Goal: Task Accomplishment & Management: Manage account settings

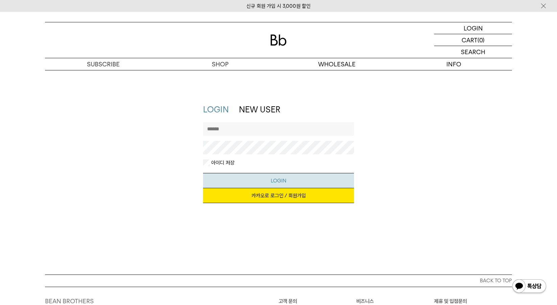
type input "*********"
click at [270, 180] on button "LOGIN" at bounding box center [278, 180] width 151 height 15
click at [300, 194] on link "카카오로 로그인 / 회원가입" at bounding box center [278, 195] width 151 height 15
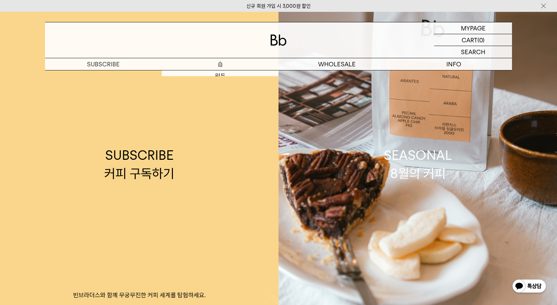
click at [231, 65] on p "숍" at bounding box center [220, 64] width 117 height 12
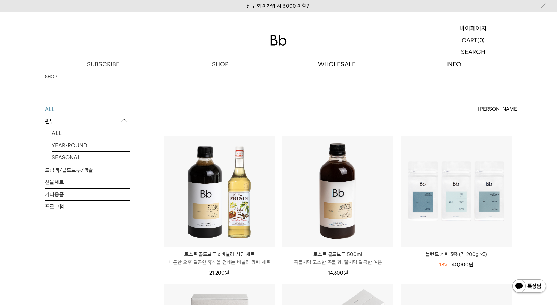
click at [480, 28] on p "마이페이지" at bounding box center [473, 28] width 27 height 12
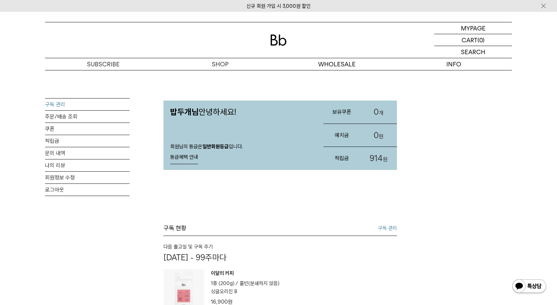
click at [63, 104] on link "구독 관리" at bounding box center [87, 104] width 85 height 12
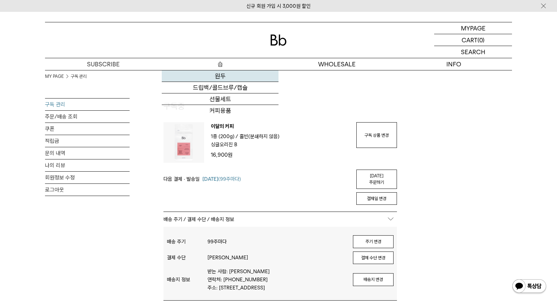
type input "*********"
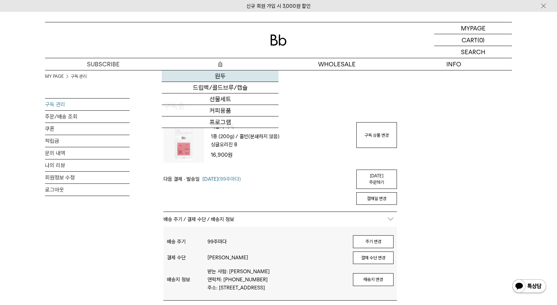
click at [219, 75] on link "원두" at bounding box center [220, 76] width 117 height 12
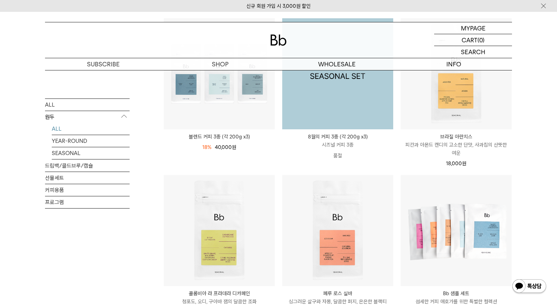
scroll to position [135, 0]
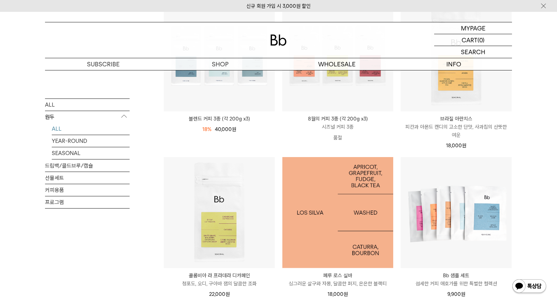
click at [344, 214] on img at bounding box center [337, 212] width 111 height 111
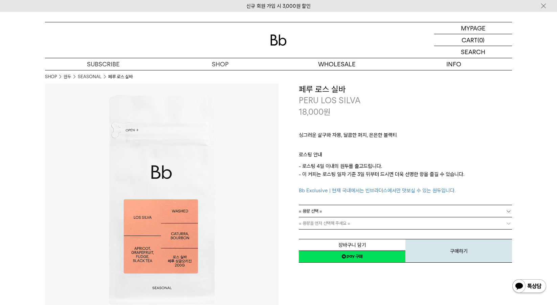
drag, startPoint x: 340, startPoint y: 211, endPoint x: 320, endPoint y: 20, distance: 192.2
drag, startPoint x: 300, startPoint y: 90, endPoint x: 252, endPoint y: 11, distance: 92.4
click at [358, 88] on h3 "페루 로스 실바" at bounding box center [405, 90] width 213 height 12
copy h3 "페루 로스 실바"
click at [338, 137] on p "싱그러운 살구와 자몽, 달콤한 퍼지, 은은한 블랙티" at bounding box center [405, 137] width 213 height 12
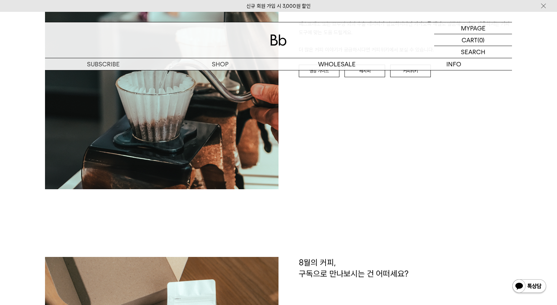
scroll to position [947, 0]
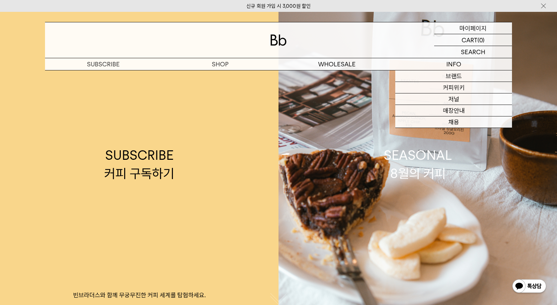
click at [503, 30] on div "MYPAGE 마이페이지" at bounding box center [473, 28] width 78 height 12
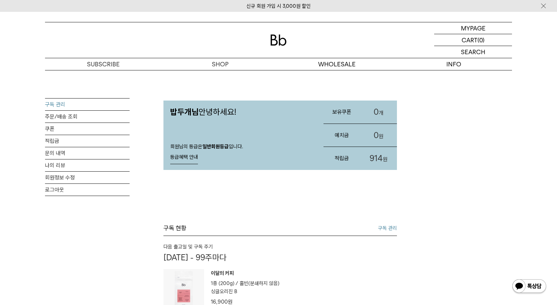
click at [73, 102] on link "구독 관리" at bounding box center [87, 104] width 85 height 12
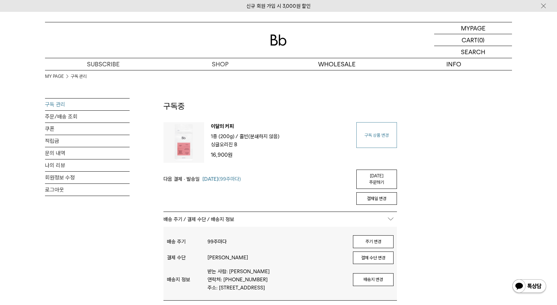
type input "*********"
click at [378, 138] on link "구독 상품 변경" at bounding box center [376, 135] width 41 height 26
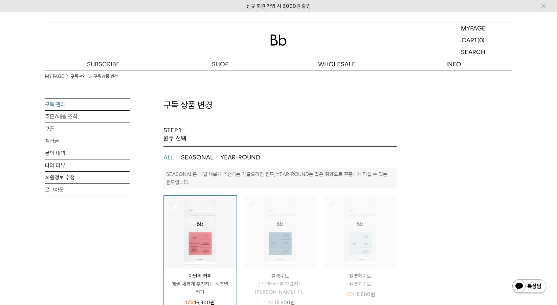
select select "**"
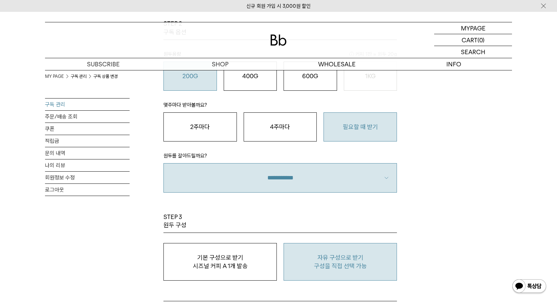
scroll to position [541, 0]
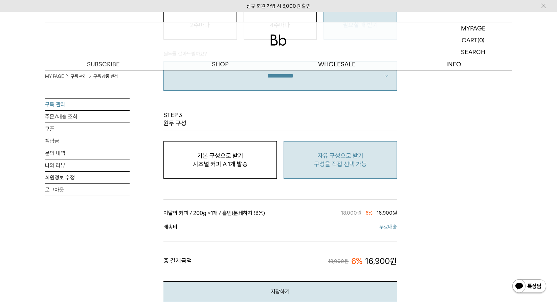
click at [371, 172] on button "자유 구성으로 받기 구성을 직접 선택 가능" at bounding box center [340, 160] width 113 height 38
type input "*"
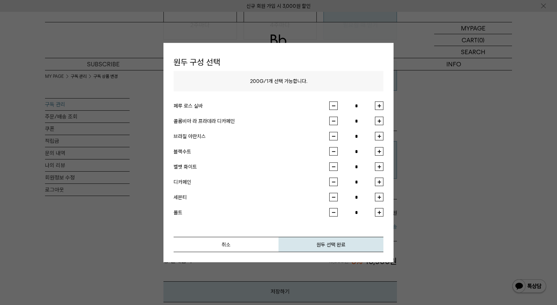
click at [383, 109] on div "원두 구성 선택 200G / 1 개 선택 가능합니다. 페루 로스 실바 * 콜롬비아 라 프라데라 디카페인 * 브라질 아란치스 * *" at bounding box center [278, 153] width 230 height 220
click at [382, 107] on button "button" at bounding box center [379, 106] width 8 height 8
type input "*"
click at [342, 243] on button "원두 선택 완료" at bounding box center [330, 244] width 105 height 15
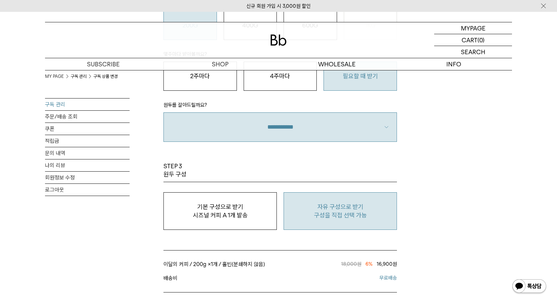
scroll to position [406, 0]
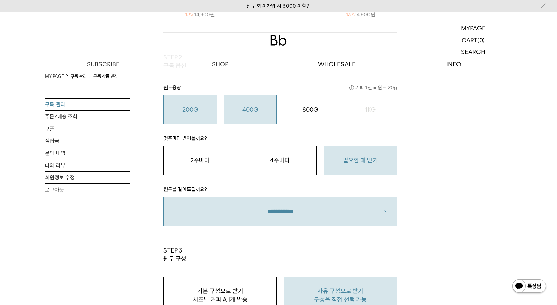
click at [255, 109] on o "400G" at bounding box center [250, 109] width 16 height 7
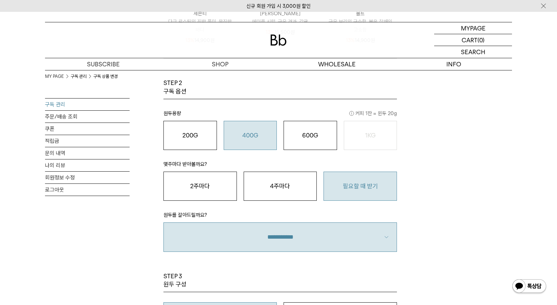
scroll to position [372, 0]
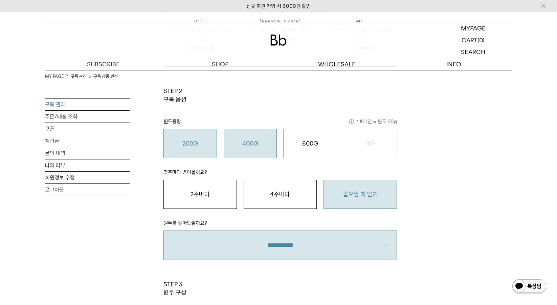
click at [179, 139] on div "200G 16,900 원" at bounding box center [190, 143] width 46 height 8
click at [269, 140] on div "400G 31,000 원" at bounding box center [250, 143] width 46 height 8
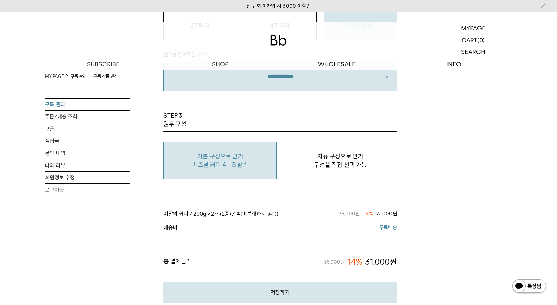
scroll to position [541, 0]
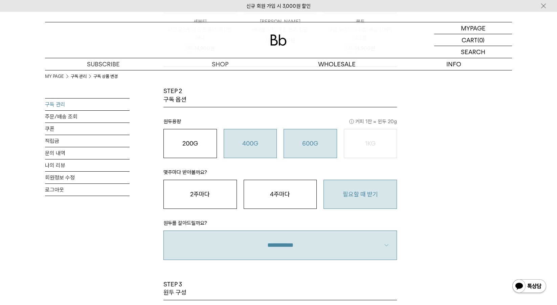
click at [321, 140] on div "600G 43,000 원" at bounding box center [310, 143] width 46 height 8
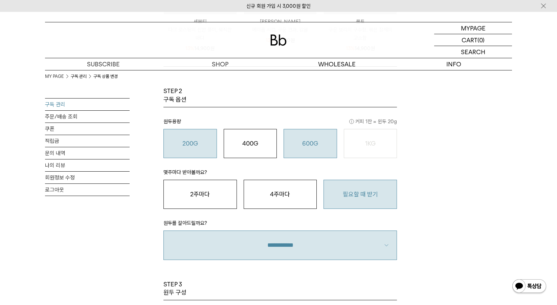
click at [199, 136] on button "200G 16,900 원" at bounding box center [189, 143] width 53 height 29
